Goal: Check status: Check status

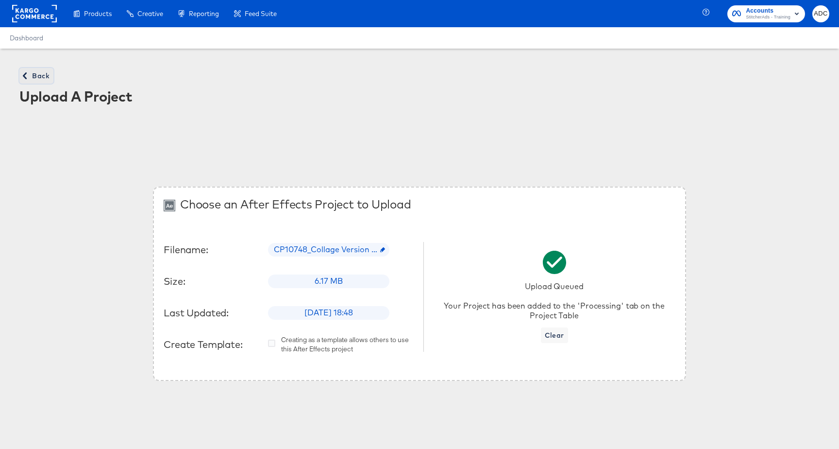
click at [40, 78] on span "Back" at bounding box center [36, 76] width 26 height 12
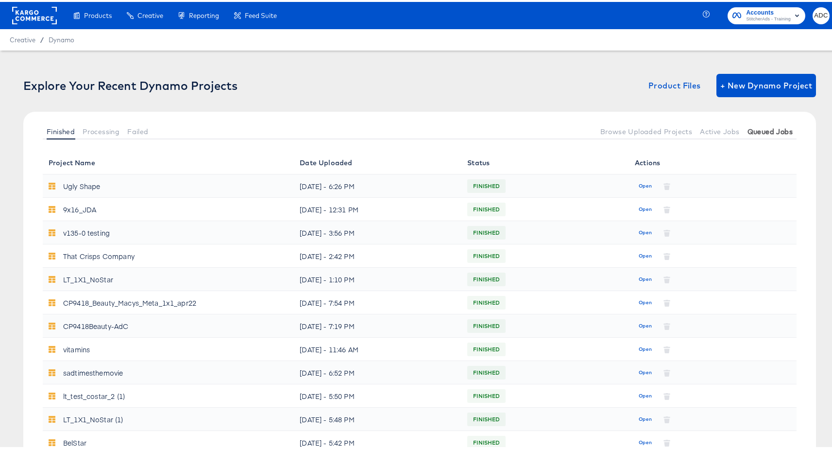
click at [756, 129] on span "Queued Jobs" at bounding box center [770, 130] width 45 height 8
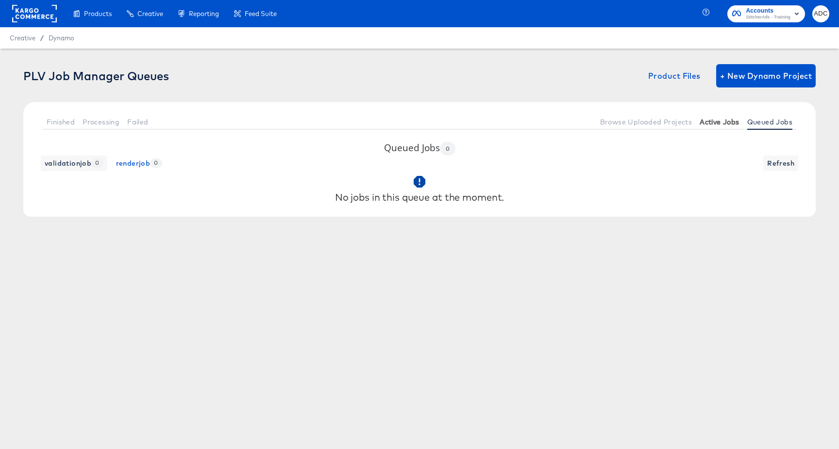
click at [722, 120] on span "Active Jobs" at bounding box center [719, 122] width 39 height 8
